Goal: Information Seeking & Learning: Check status

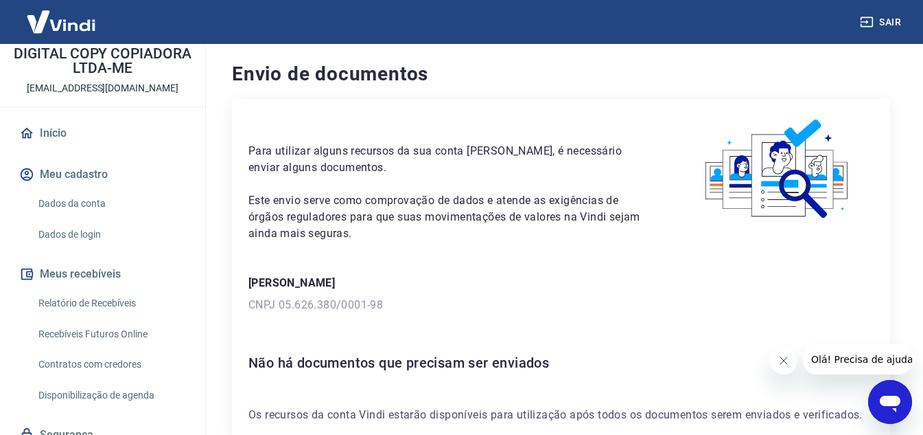
scroll to position [125, 0]
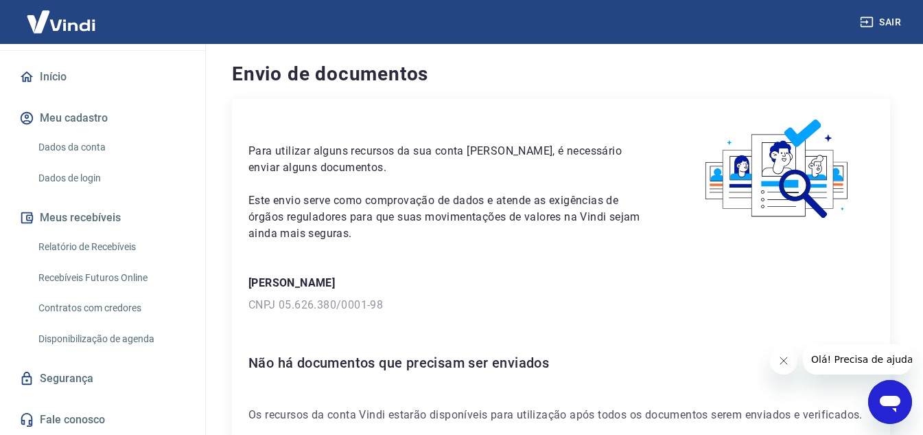
click at [108, 247] on link "Relatório de Recebíveis" at bounding box center [111, 247] width 156 height 28
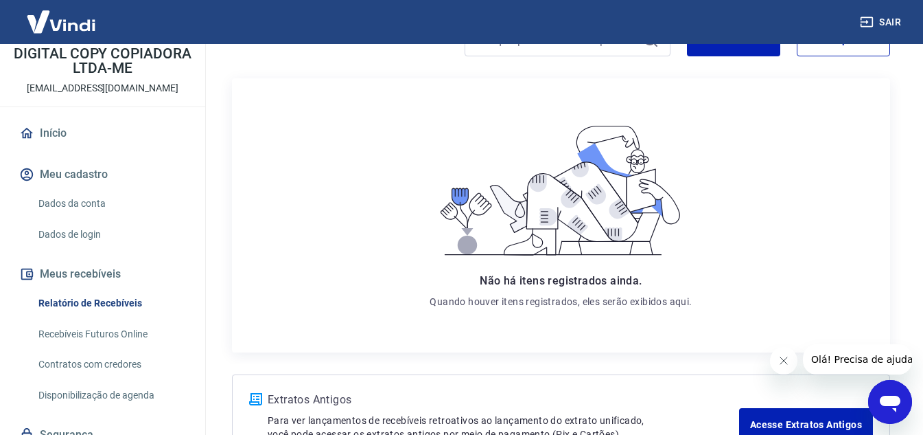
scroll to position [110, 0]
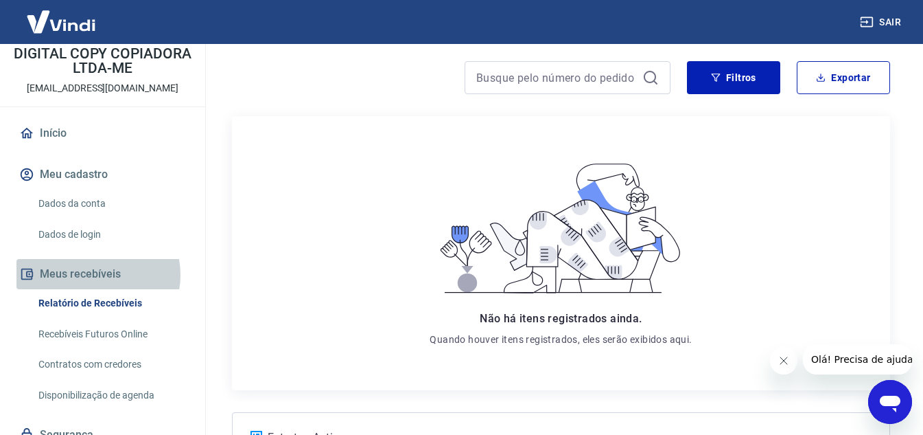
click at [93, 275] on button "Meus recebíveis" at bounding box center [102, 274] width 172 height 30
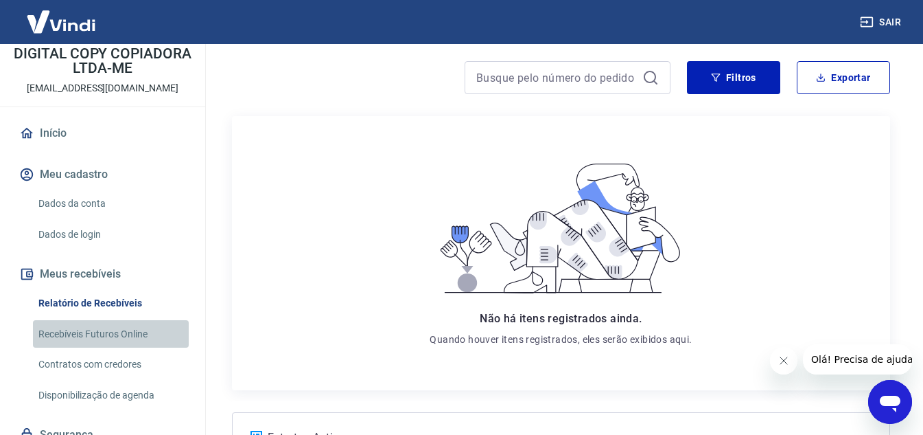
click at [133, 334] on link "Recebíveis Futuros Online" at bounding box center [111, 334] width 156 height 28
